Goal: Task Accomplishment & Management: Complete application form

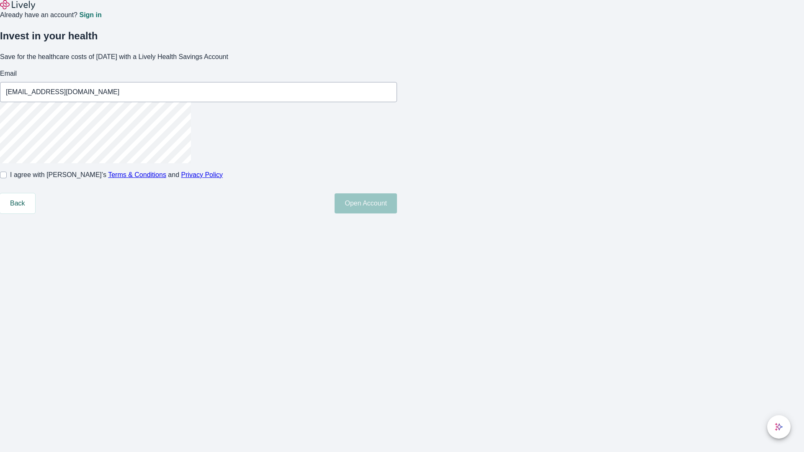
click at [7, 178] on input "I agree with Lively’s Terms & Conditions and Privacy Policy" at bounding box center [3, 175] width 7 height 7
checkbox input "true"
click at [397, 214] on button "Open Account" at bounding box center [366, 203] width 62 height 20
type input "[EMAIL_ADDRESS][DOMAIN_NAME]"
click at [7, 178] on input "I agree with Lively’s Terms & Conditions and Privacy Policy" at bounding box center [3, 175] width 7 height 7
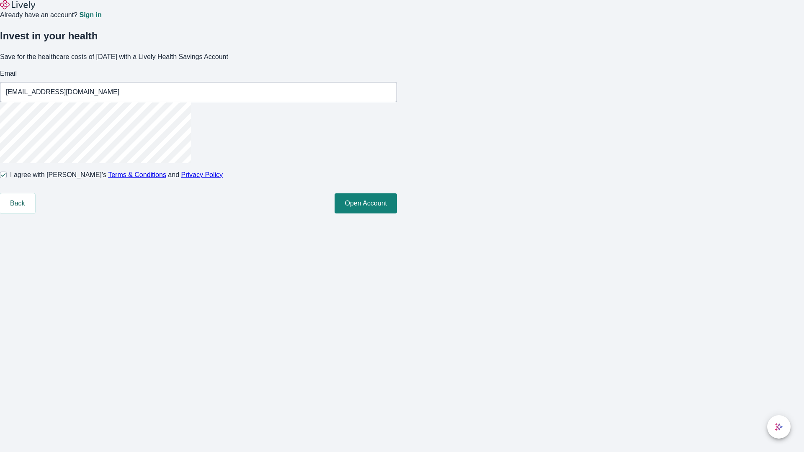
checkbox input "false"
type input "[EMAIL_ADDRESS][DOMAIN_NAME]"
click at [7, 178] on input "I agree with Lively’s Terms & Conditions and Privacy Policy" at bounding box center [3, 175] width 7 height 7
checkbox input "true"
click at [397, 224] on button "Open Account" at bounding box center [366, 214] width 62 height 20
